Goal: Register for event/course

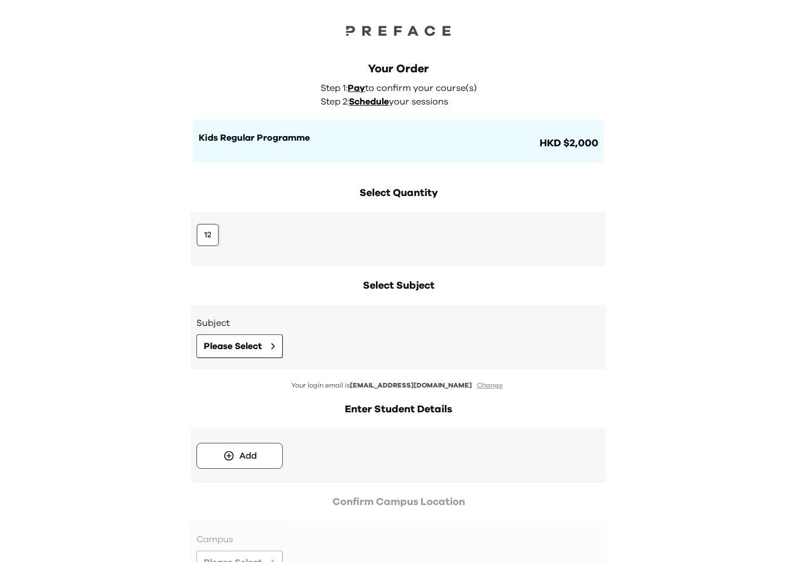
click at [199, 234] on button "12" at bounding box center [207, 235] width 23 height 23
click at [235, 356] on button "Please Select" at bounding box center [239, 346] width 86 height 24
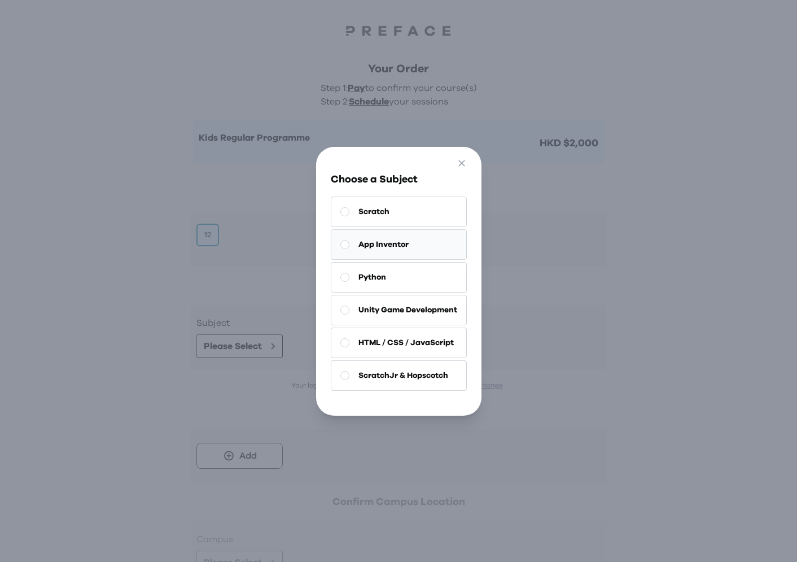
click at [416, 240] on button "App Inventor" at bounding box center [399, 244] width 136 height 30
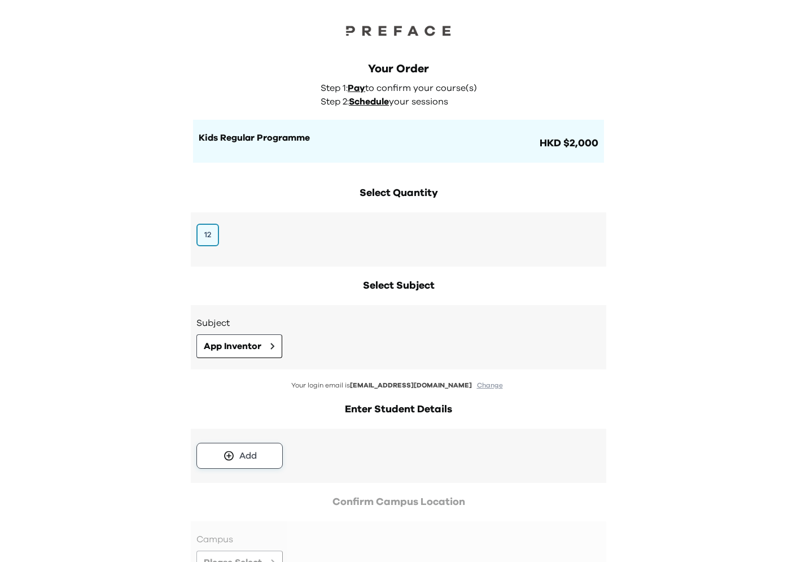
click at [240, 467] on button "Add" at bounding box center [239, 456] width 86 height 26
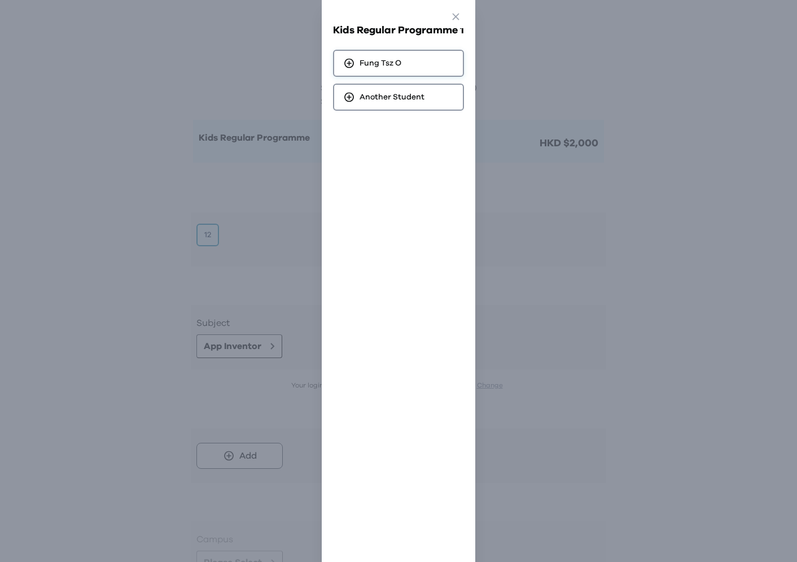
click at [362, 65] on span "Fung Tsz O" at bounding box center [381, 63] width 42 height 11
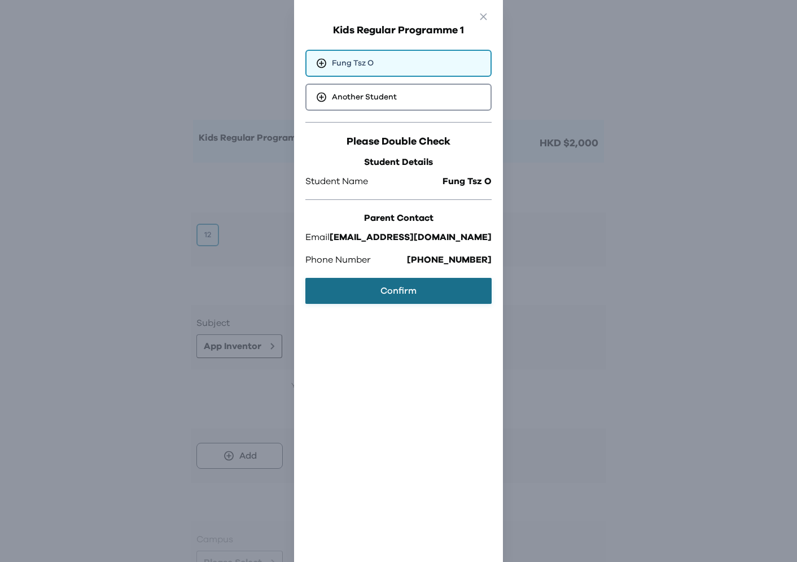
click at [379, 282] on button "Confirm" at bounding box center [398, 291] width 186 height 26
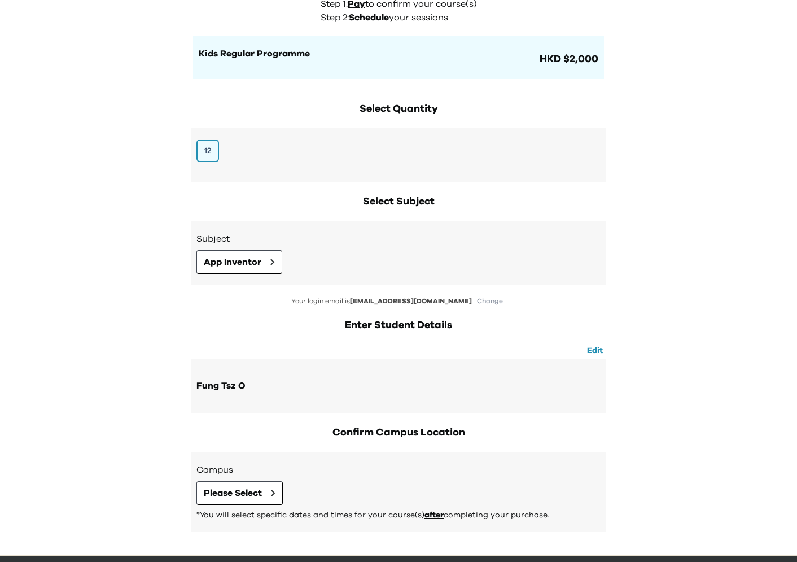
scroll to position [124, 0]
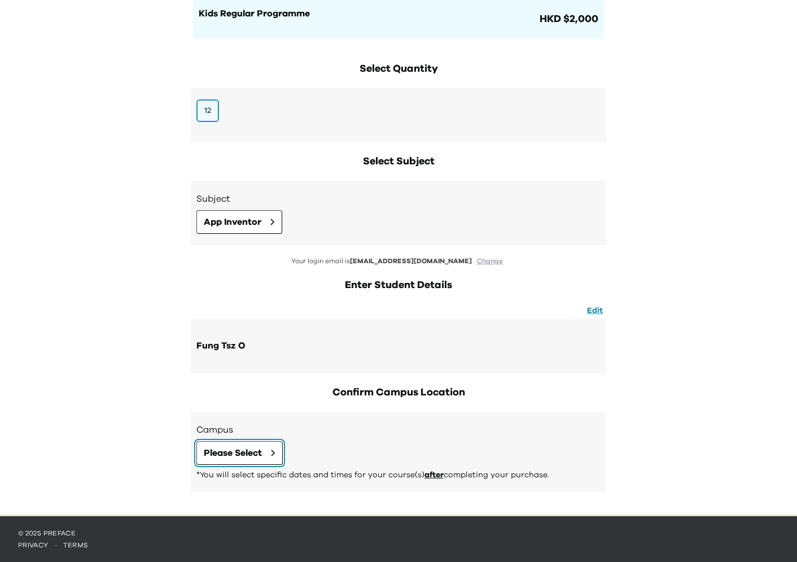
click at [248, 453] on span "Please Select" at bounding box center [233, 453] width 58 height 14
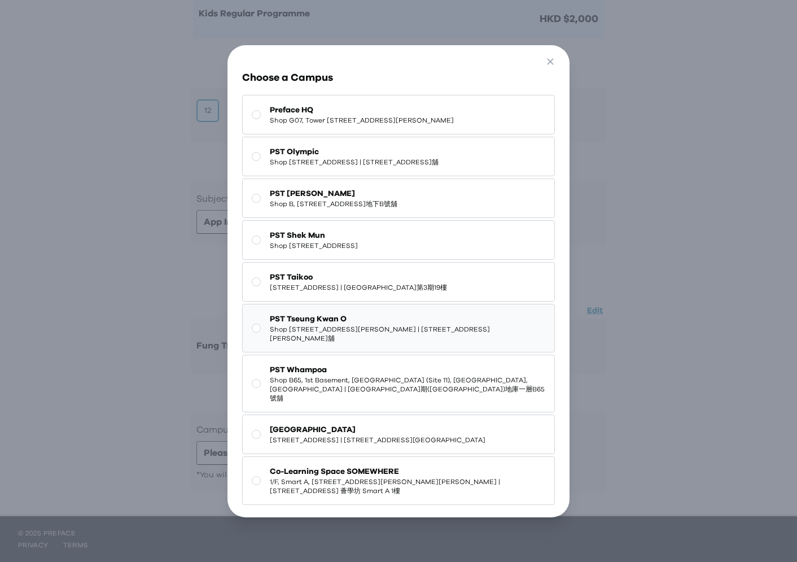
click at [360, 325] on span "PST Tseung Kwan O" at bounding box center [408, 318] width 276 height 11
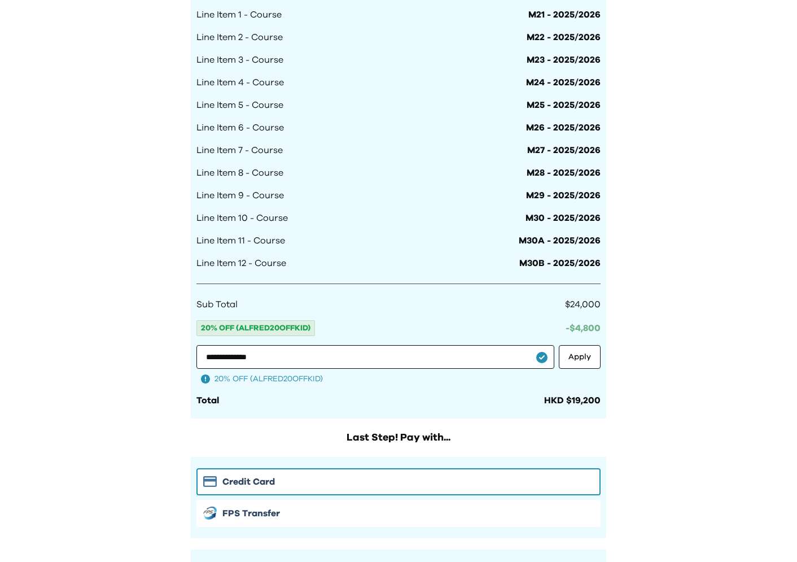
scroll to position [957, 0]
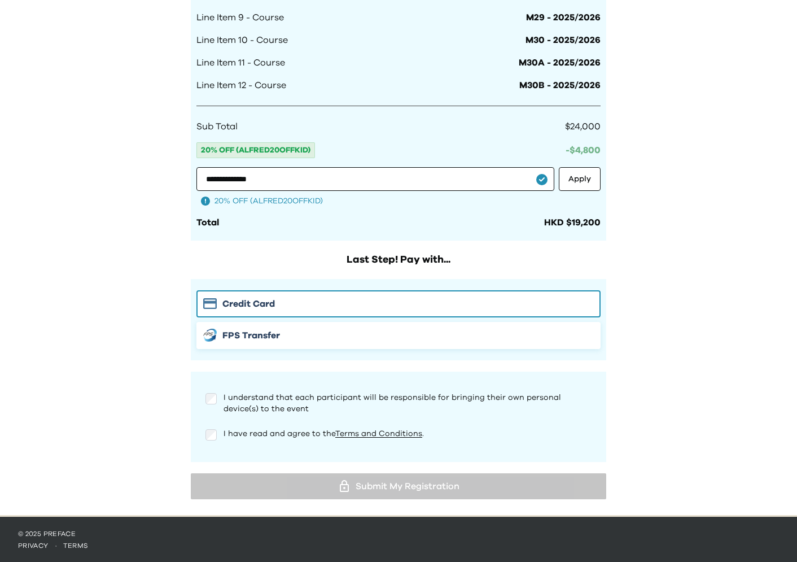
click at [220, 342] on button "FPS Transfer" at bounding box center [398, 335] width 404 height 27
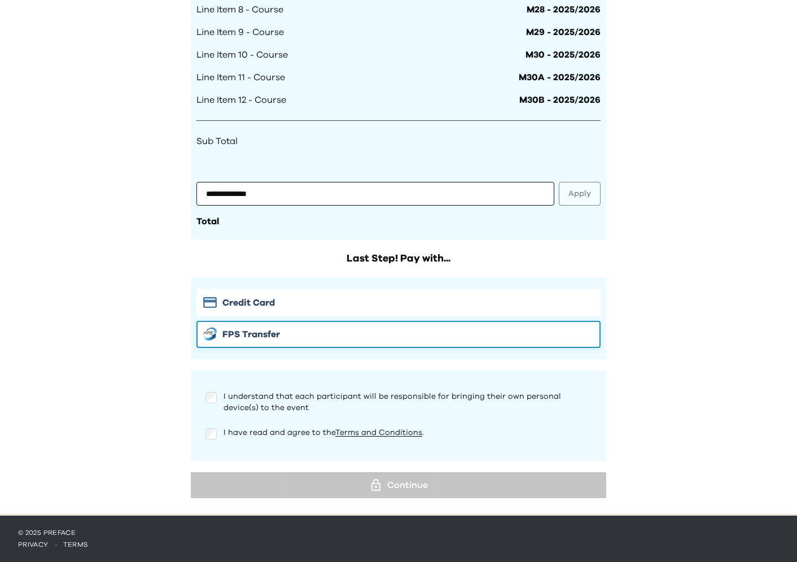
scroll to position [942, 0]
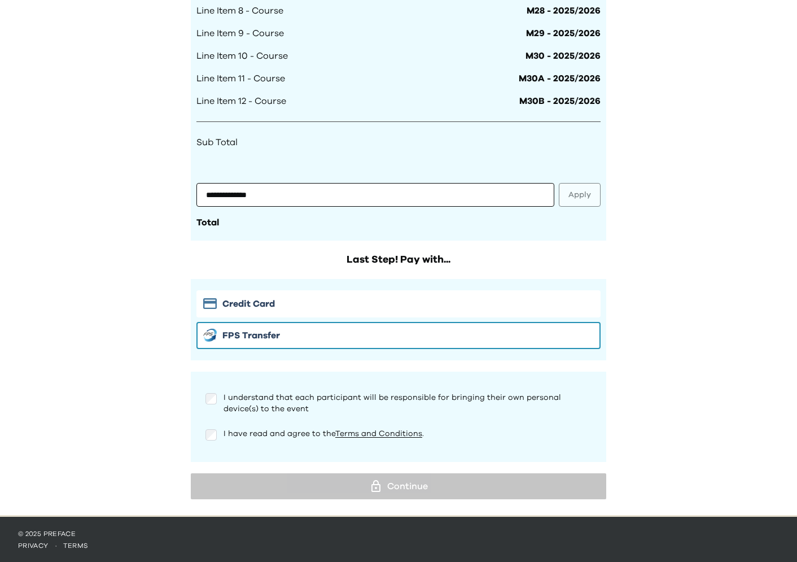
click at [205, 401] on div at bounding box center [210, 399] width 11 height 14
click at [211, 435] on div "I understand that each participant will be responsible for bringing their own p…" at bounding box center [398, 417] width 404 height 68
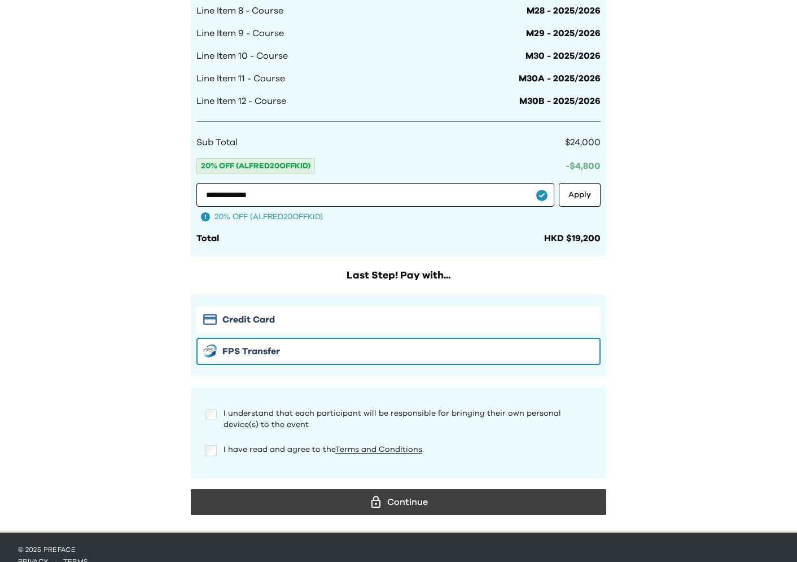
scroll to position [957, 0]
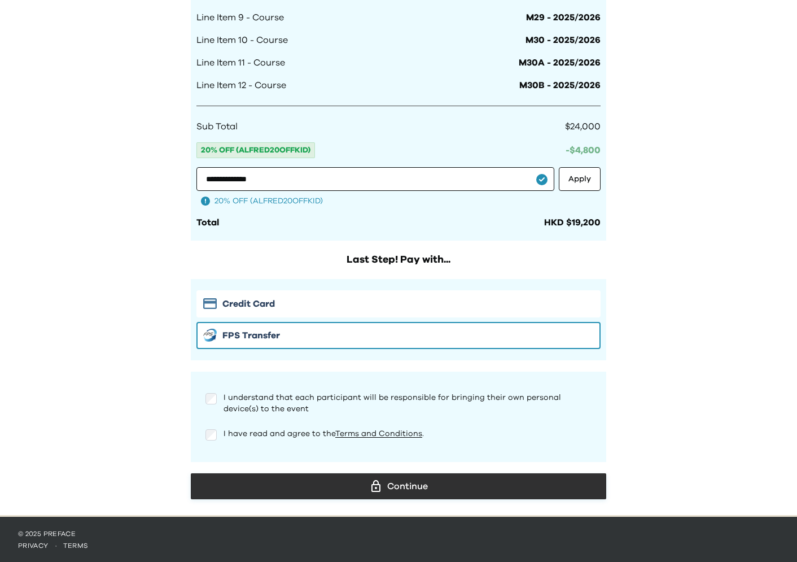
click at [311, 488] on div "Continue" at bounding box center [398, 486] width 397 height 17
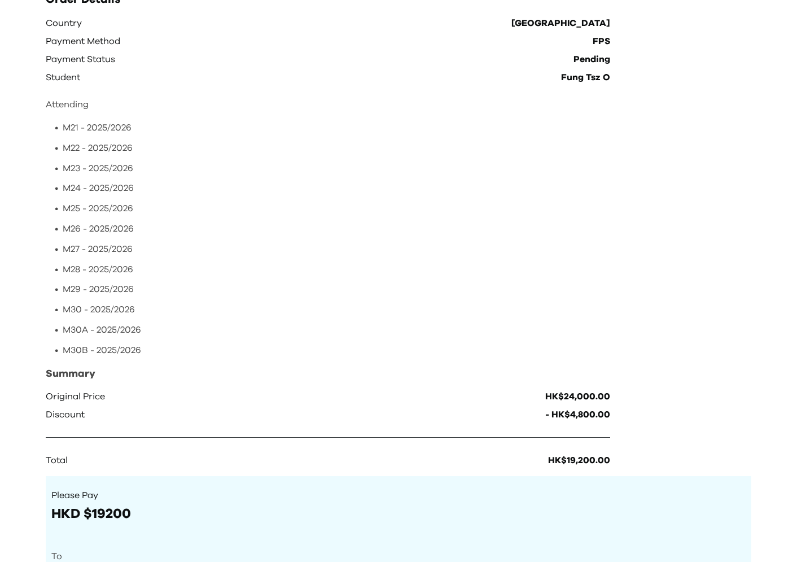
scroll to position [111, 0]
